Goal: Task Accomplishment & Management: Use online tool/utility

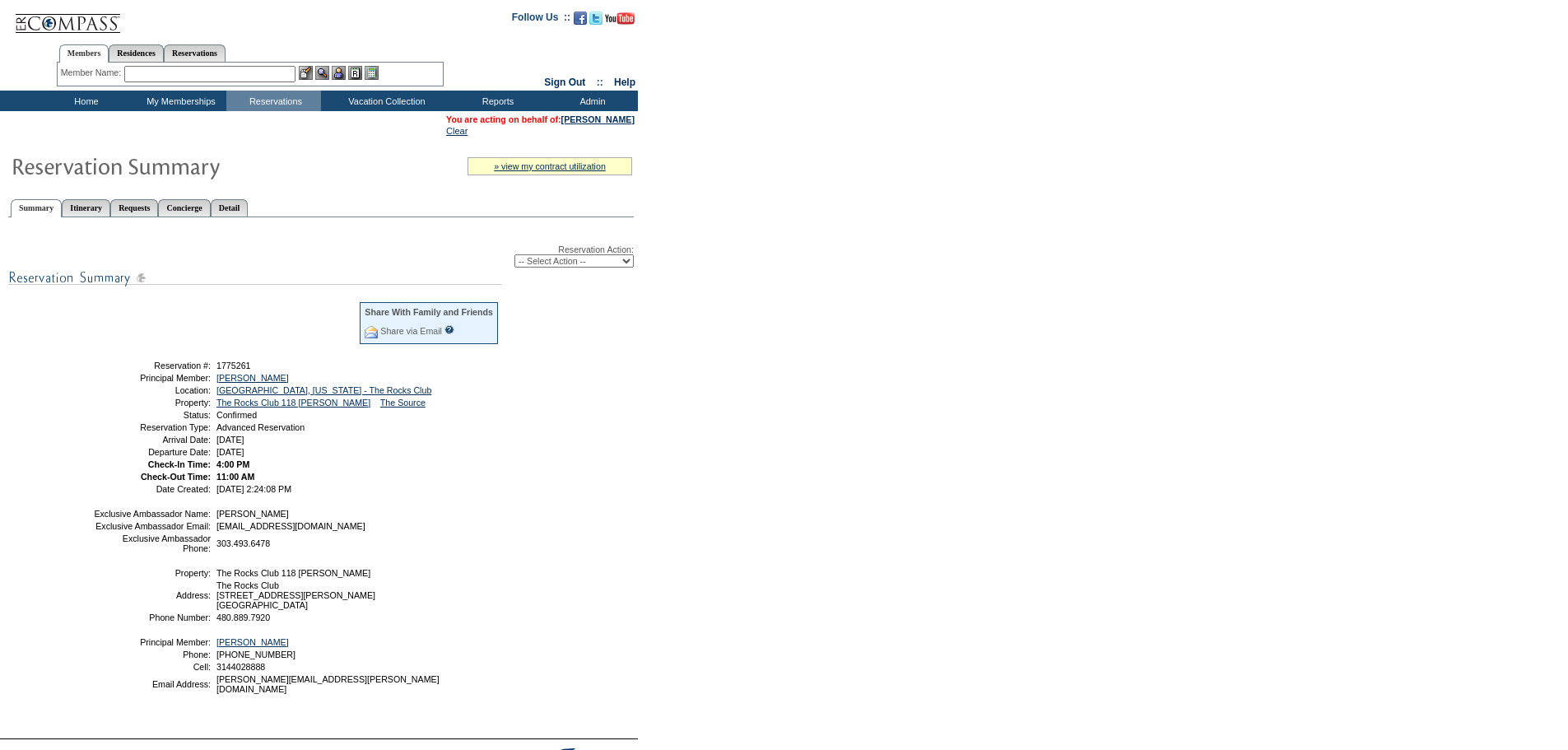
click at [615, 267] on select "-- Select Action -- Modify Reservation Dates Modify Reservation Cost Modify Occ…" at bounding box center [574, 261] width 119 height 13
select select "ChangeClubProp"
click at [515, 258] on select "-- Select Action -- Modify Reservation Dates Modify Reservation Cost Modify Occ…" at bounding box center [574, 261] width 119 height 13
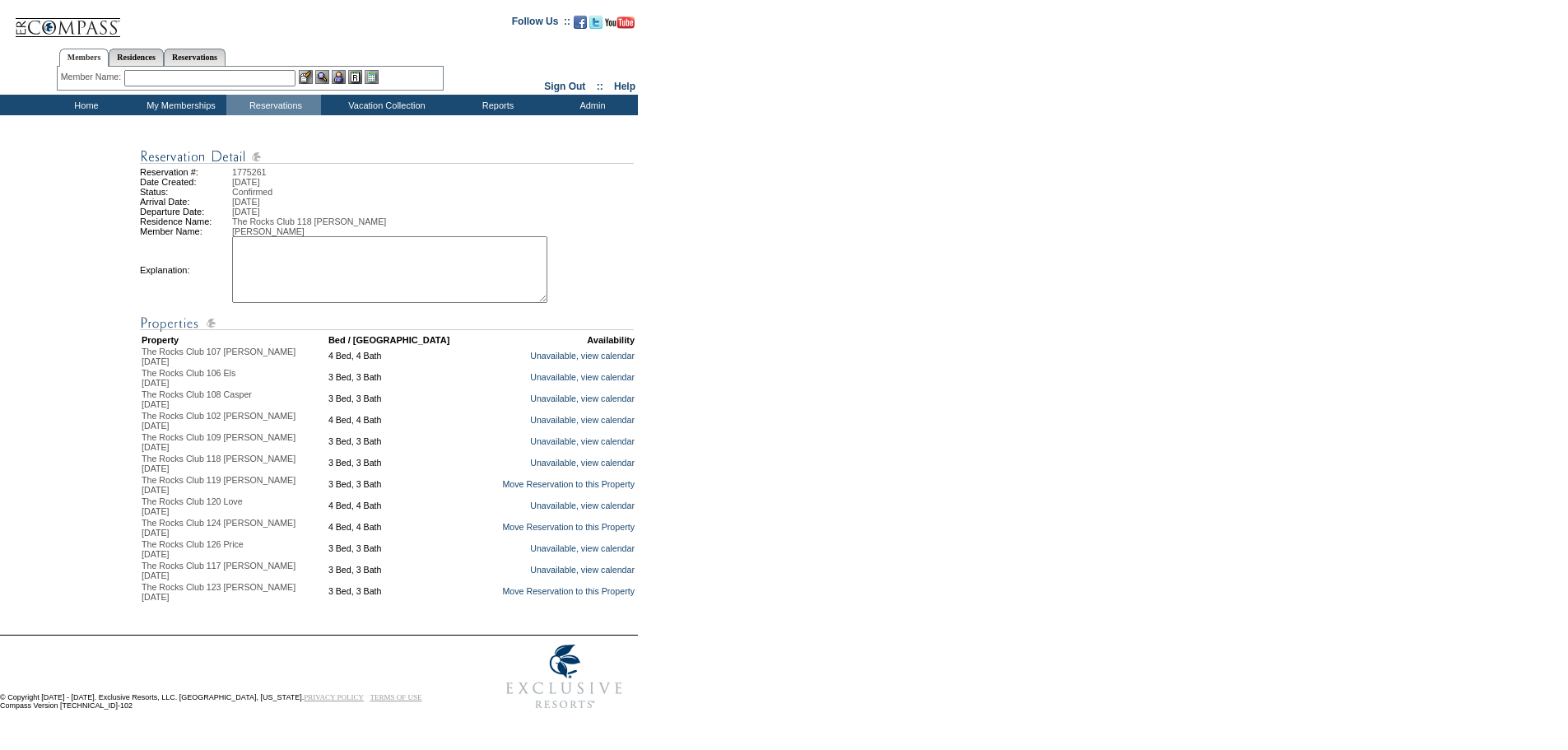
click at [372, 286] on textarea at bounding box center [389, 269] width 315 height 66
type textarea "ST"
click at [531, 532] on link "Move Reservation to this Property" at bounding box center [569, 527] width 133 height 10
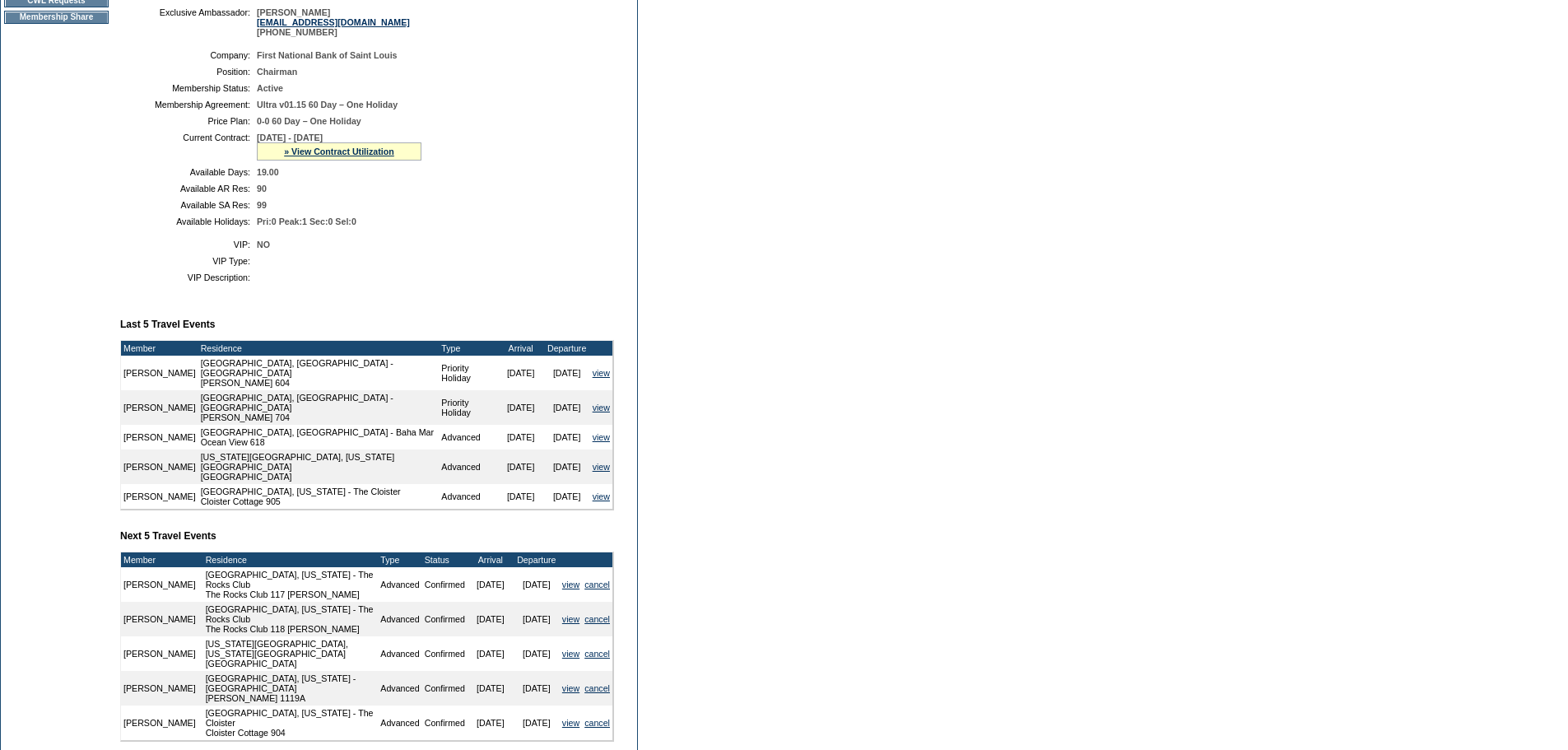
scroll to position [327, 0]
click at [350, 157] on link "» View Contract Utilization" at bounding box center [338, 152] width 110 height 10
